Goal: Information Seeking & Learning: Learn about a topic

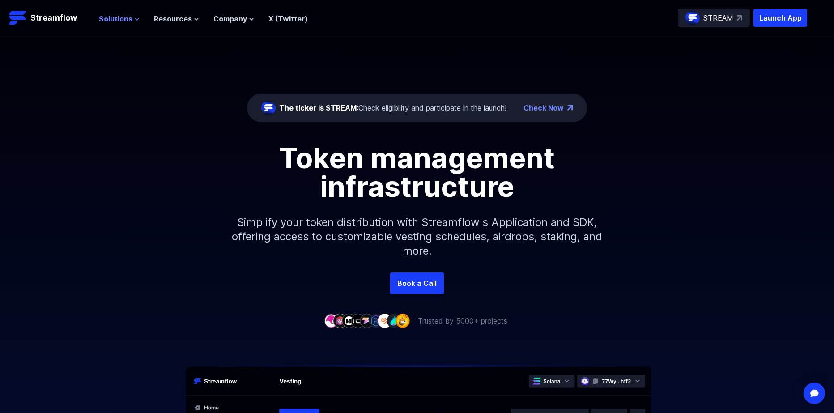
click at [124, 18] on span "Solutions" at bounding box center [116, 18] width 34 height 11
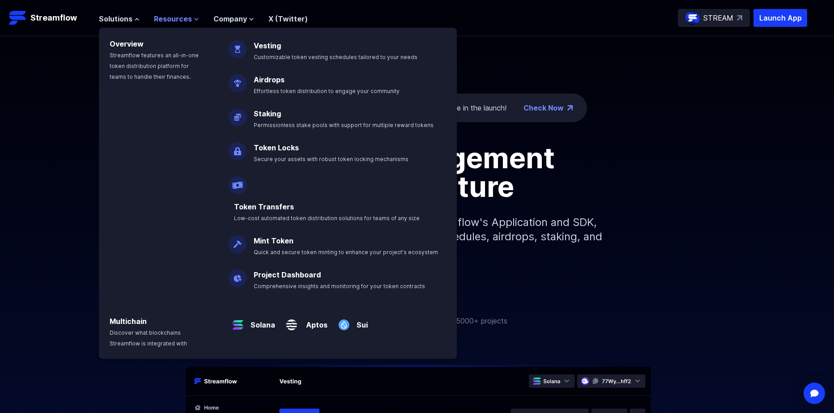
click at [175, 16] on span "Resources" at bounding box center [173, 18] width 38 height 11
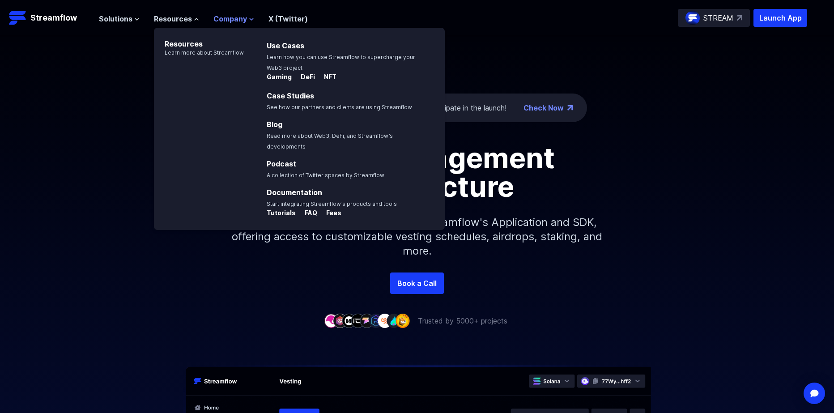
click at [227, 21] on span "Company" at bounding box center [230, 18] width 34 height 11
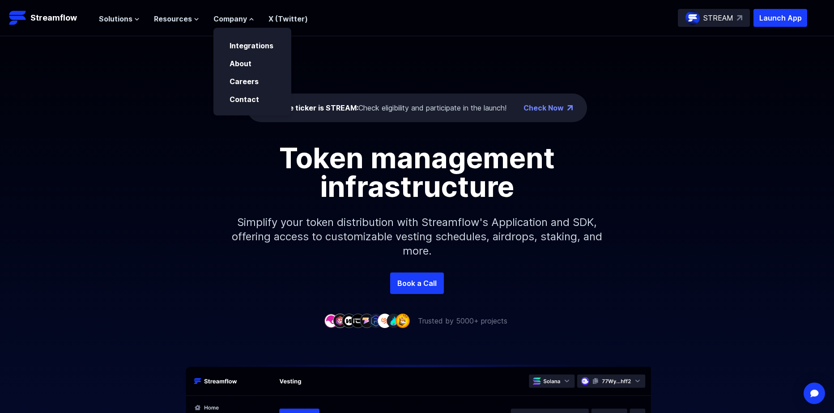
click at [423, 41] on div "The ticker is STREAM: Check eligibility and participate in the launch! Check No…" at bounding box center [417, 154] width 834 height 236
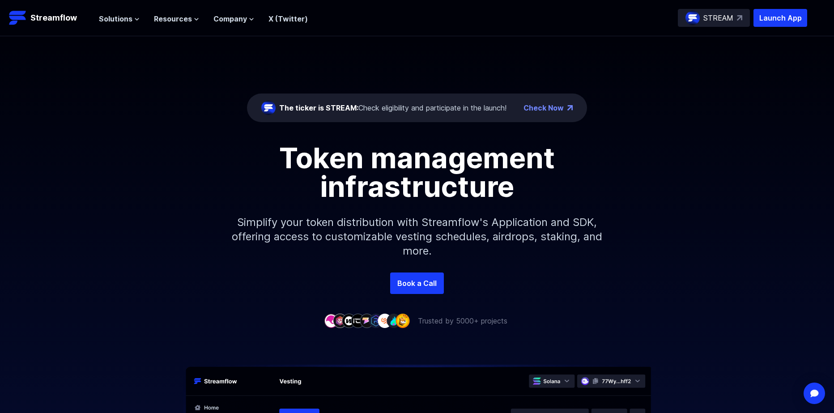
click at [720, 18] on p "STREAM" at bounding box center [718, 18] width 30 height 11
click at [391, 107] on div "The ticker is STREAM: Check eligibility and participate in the launch!" at bounding box center [392, 107] width 227 height 11
drag, startPoint x: 467, startPoint y: 114, endPoint x: 463, endPoint y: 106, distance: 9.0
click at [467, 112] on div "The ticker is STREAM: Check eligibility and participate in the launch!" at bounding box center [383, 108] width 245 height 14
click at [459, 106] on div "The ticker is STREAM: Check eligibility and participate in the launch!" at bounding box center [392, 107] width 227 height 11
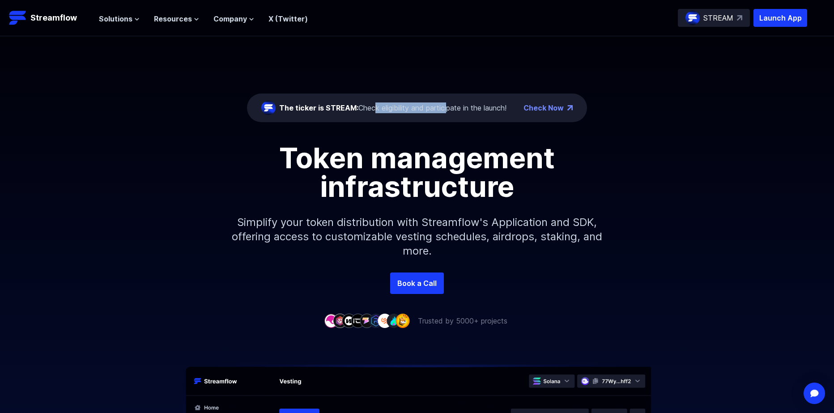
drag, startPoint x: 441, startPoint y: 106, endPoint x: 371, endPoint y: 106, distance: 69.8
click at [371, 106] on div "The ticker is STREAM: Check eligibility and participate in the launch!" at bounding box center [392, 107] width 227 height 11
click at [394, 107] on div "The ticker is STREAM: Check eligibility and participate in the launch!" at bounding box center [392, 107] width 227 height 11
drag, startPoint x: 83, startPoint y: 59, endPoint x: 72, endPoint y: 52, distance: 12.7
